Goal: Transaction & Acquisition: Book appointment/travel/reservation

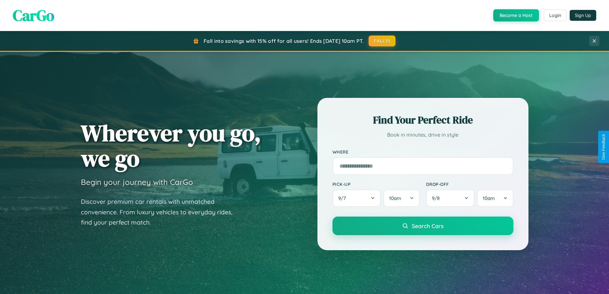
scroll to position [275, 0]
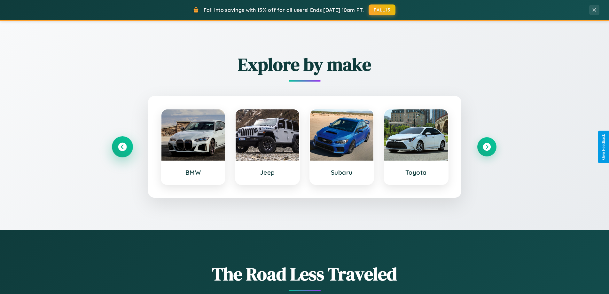
click at [122, 147] on icon at bounding box center [122, 146] width 9 height 9
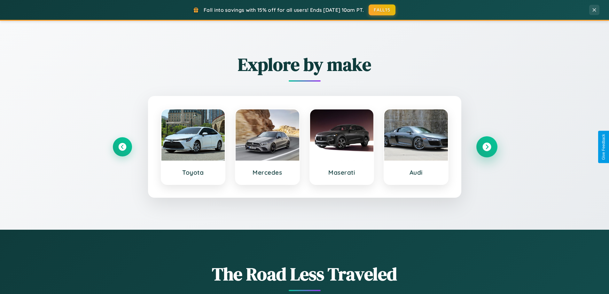
click at [486, 147] on icon at bounding box center [486, 146] width 9 height 9
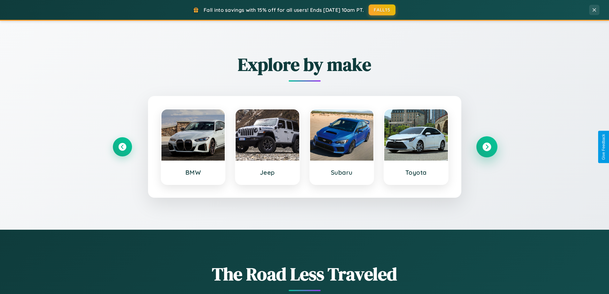
click at [486, 147] on icon at bounding box center [486, 146] width 9 height 9
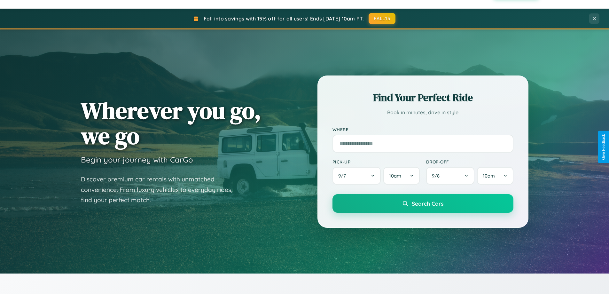
scroll to position [19, 0]
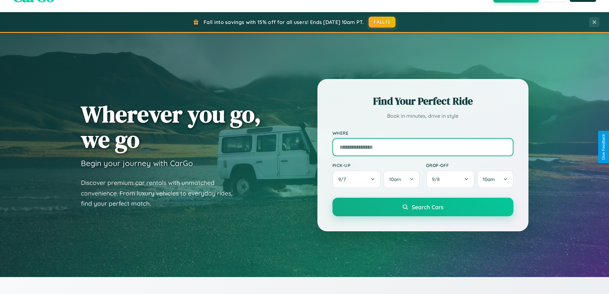
click at [422, 147] on input "text" at bounding box center [422, 147] width 181 height 18
type input "********"
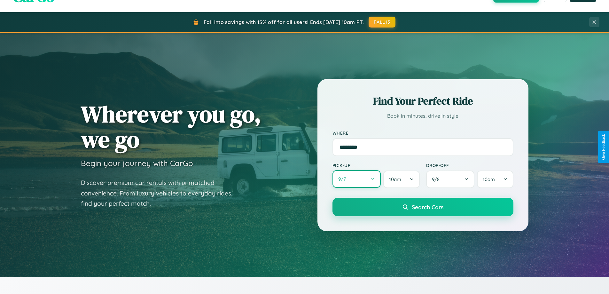
click at [356, 179] on button "9 / 7" at bounding box center [356, 179] width 49 height 18
select select "*"
select select "****"
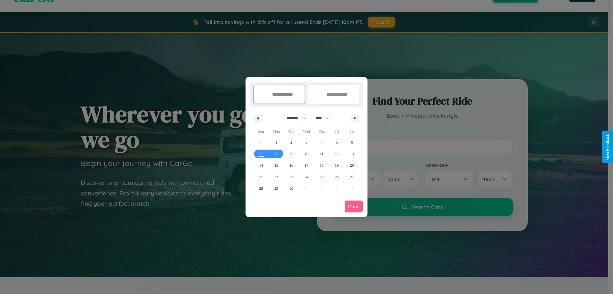
drag, startPoint x: 294, startPoint y: 118, endPoint x: 307, endPoint y: 128, distance: 16.4
click at [294, 118] on select "******* ******** ***** ***** *** **** **** ****** ********* ******* ******** **…" at bounding box center [295, 118] width 27 height 11
select select "*"
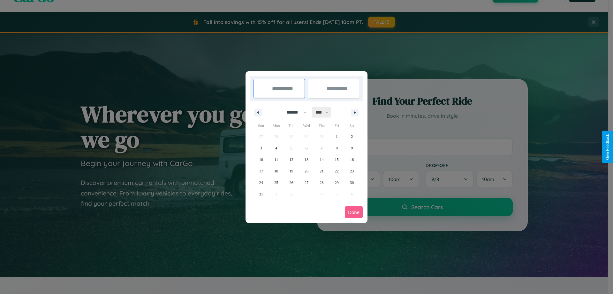
drag, startPoint x: 325, startPoint y: 112, endPoint x: 307, endPoint y: 128, distance: 24.5
click at [325, 112] on select "**** **** **** **** **** **** **** **** **** **** **** **** **** **** **** ****…" at bounding box center [321, 112] width 19 height 11
select select "****"
click at [291, 182] on span "25" at bounding box center [292, 183] width 4 height 12
type input "**********"
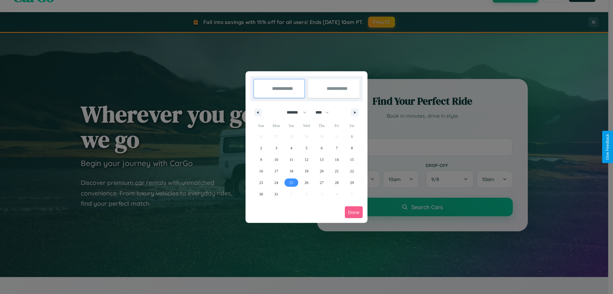
type input "**********"
click at [355, 112] on icon "button" at bounding box center [356, 112] width 3 height 3
select select "*"
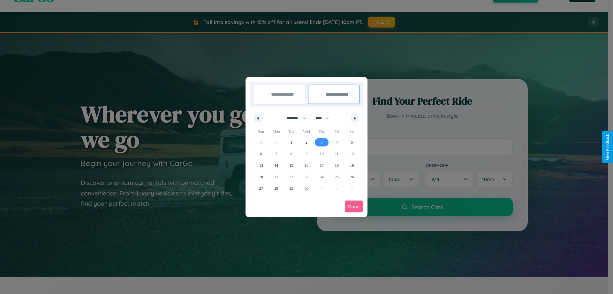
click at [322, 142] on span "3" at bounding box center [322, 142] width 2 height 12
type input "**********"
select select "*"
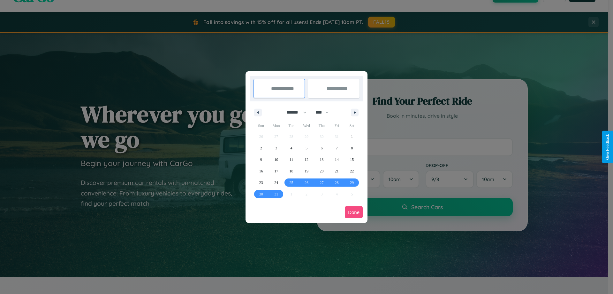
click at [354, 212] on button "Done" at bounding box center [354, 212] width 18 height 12
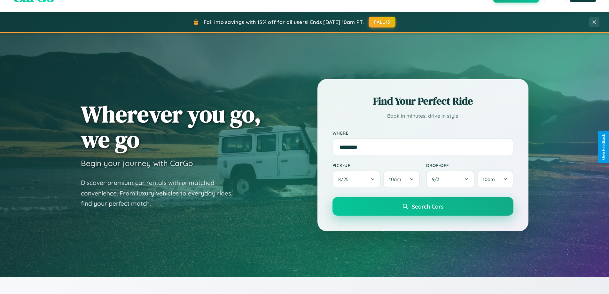
click at [422, 206] on span "Search Cars" at bounding box center [428, 206] width 32 height 7
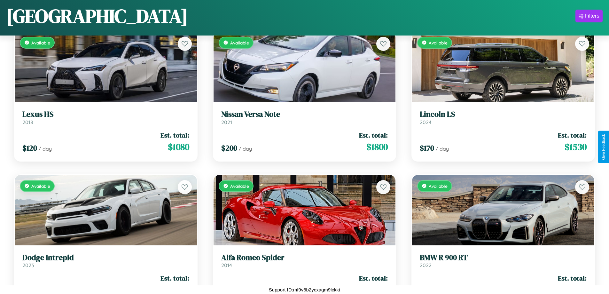
scroll to position [3953, 0]
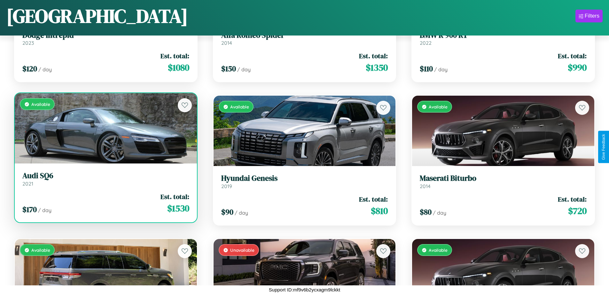
click at [105, 181] on link "Audi SQ6 2021" at bounding box center [105, 179] width 167 height 16
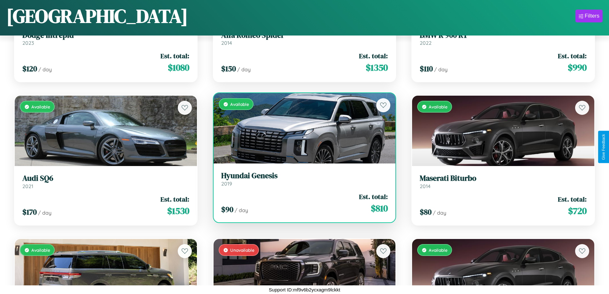
scroll to position [2379, 0]
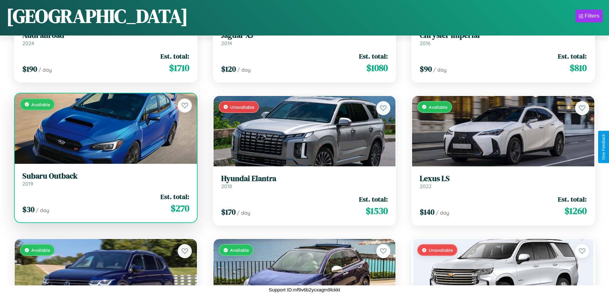
click at [105, 181] on link "Subaru Outback 2019" at bounding box center [105, 179] width 167 height 16
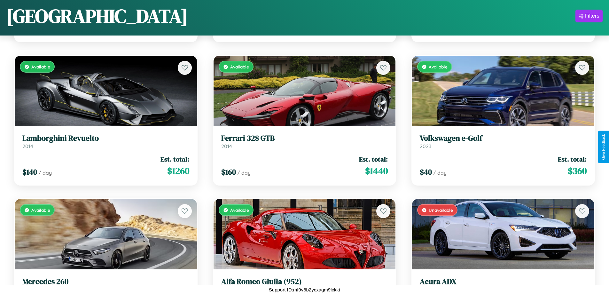
scroll to position [1377, 0]
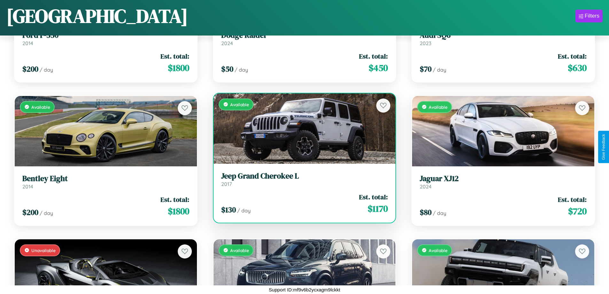
click at [302, 128] on div "Available" at bounding box center [304, 128] width 182 height 70
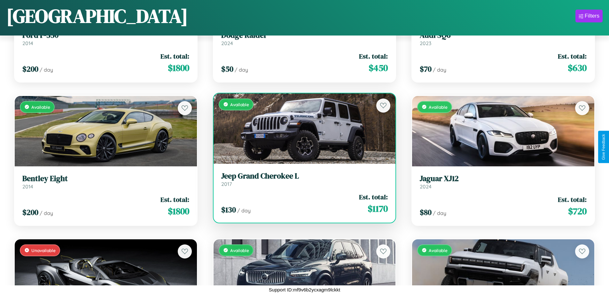
click at [302, 128] on div "Available" at bounding box center [304, 128] width 182 height 70
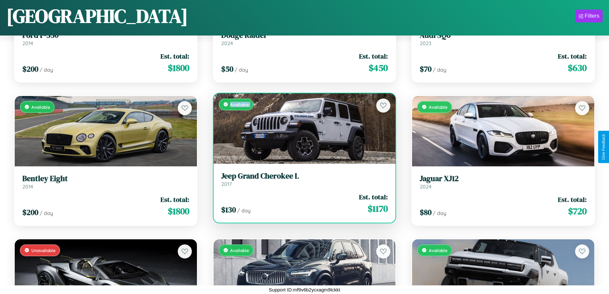
click at [302, 128] on div "Available" at bounding box center [304, 128] width 182 height 70
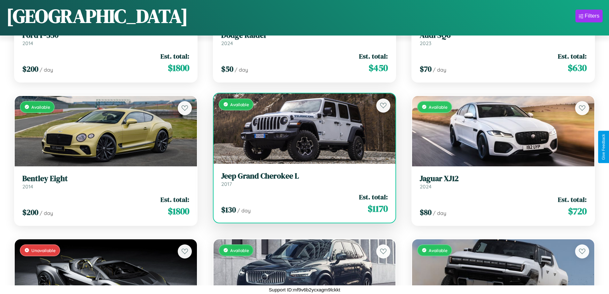
click at [302, 128] on div "Available" at bounding box center [304, 128] width 182 height 70
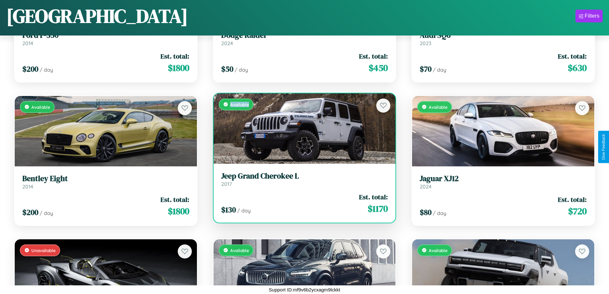
click at [302, 128] on div "Available" at bounding box center [304, 128] width 182 height 70
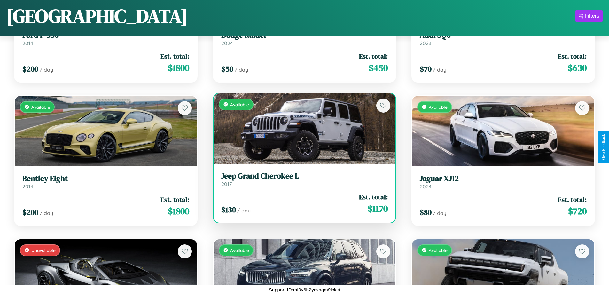
click at [302, 179] on h3 "Jeep Grand Cherokee L" at bounding box center [304, 175] width 167 height 9
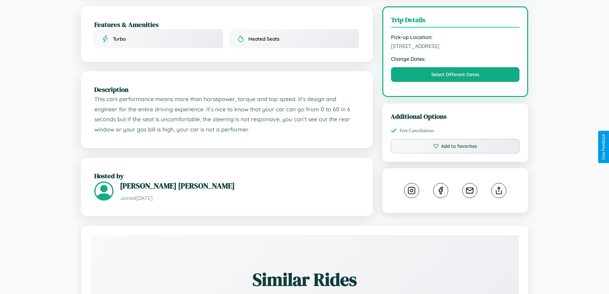
scroll to position [359, 0]
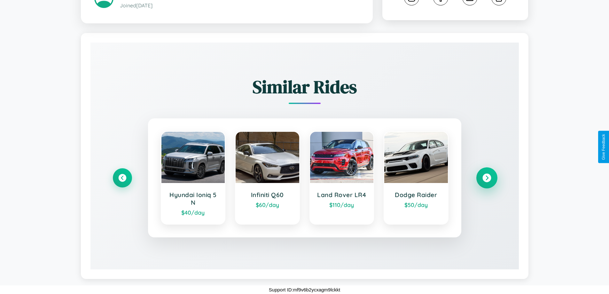
click at [486, 178] on icon at bounding box center [486, 177] width 9 height 9
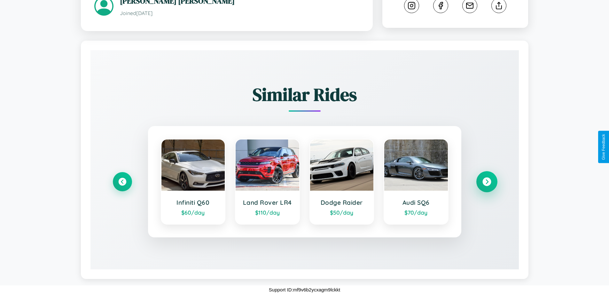
scroll to position [351, 0]
click at [486, 181] on icon at bounding box center [486, 181] width 9 height 9
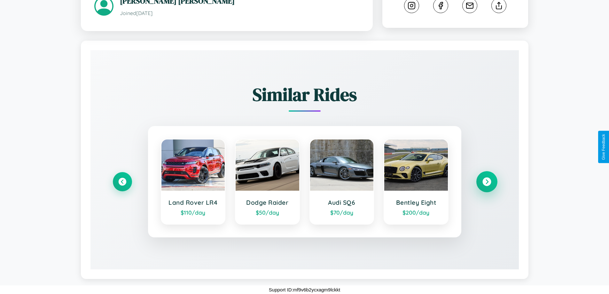
click at [486, 181] on icon at bounding box center [486, 181] width 9 height 9
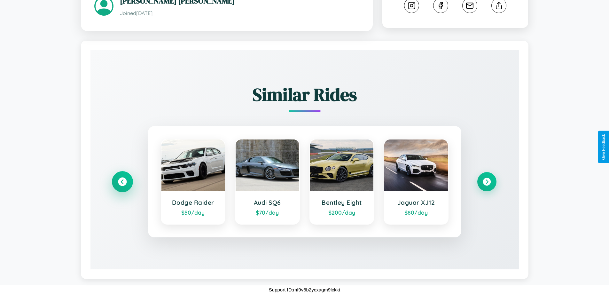
click at [122, 181] on icon at bounding box center [122, 181] width 9 height 9
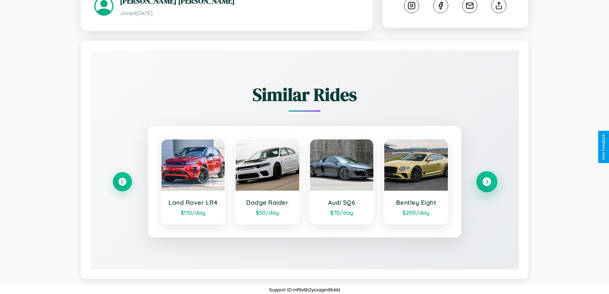
click at [486, 181] on icon at bounding box center [486, 181] width 9 height 9
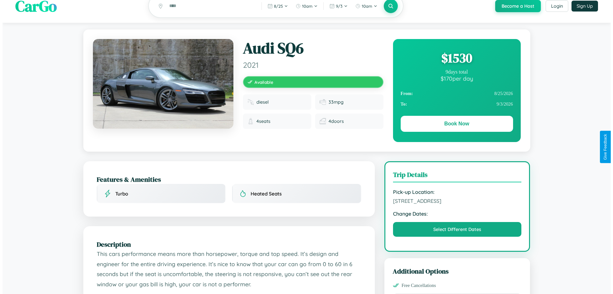
scroll to position [0, 0]
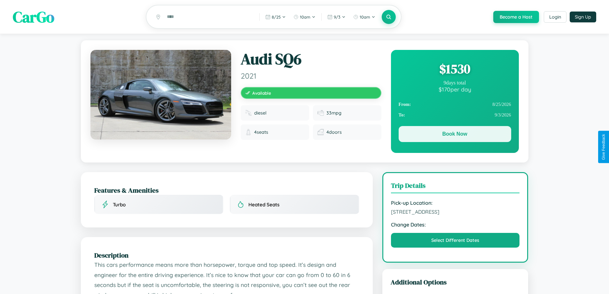
click at [454, 135] on button "Book Now" at bounding box center [454, 134] width 112 height 16
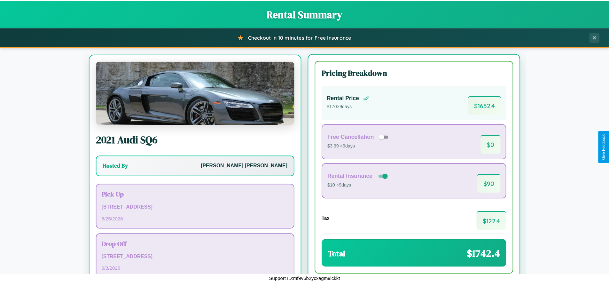
scroll to position [30, 0]
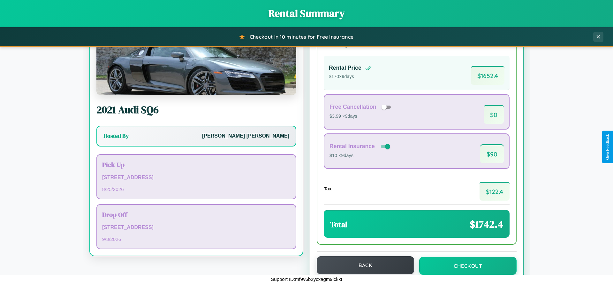
click at [363, 265] on button "Back" at bounding box center [365, 265] width 97 height 18
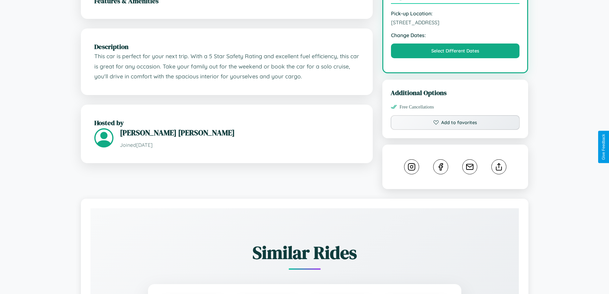
scroll to position [210, 0]
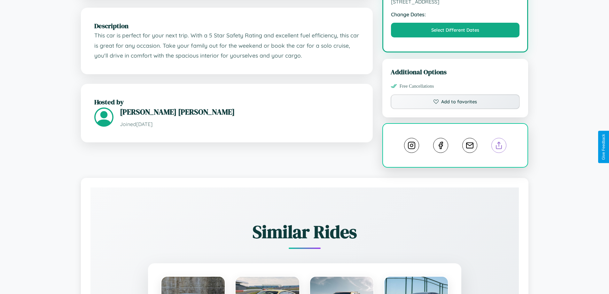
click at [499, 146] on line at bounding box center [499, 144] width 0 height 4
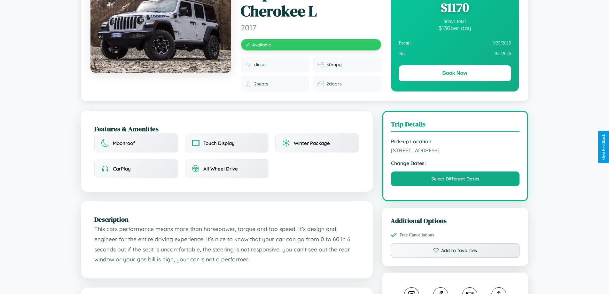
scroll to position [215, 0]
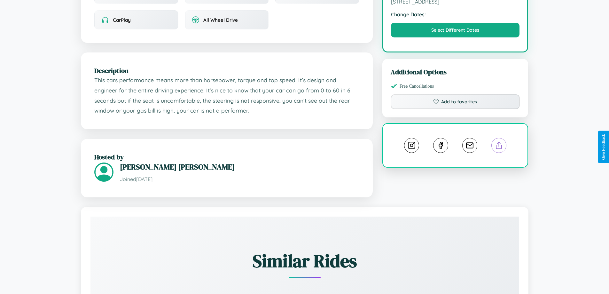
click at [499, 146] on line at bounding box center [499, 144] width 0 height 4
